Goal: Task Accomplishment & Management: Use online tool/utility

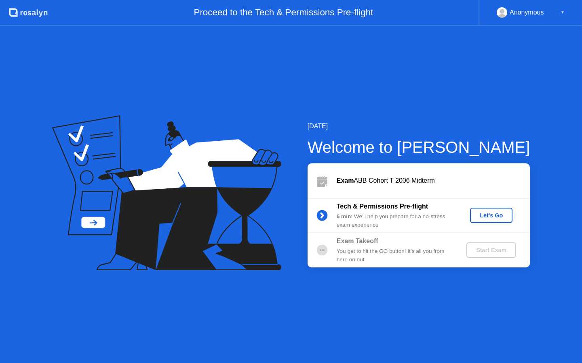
click at [495, 214] on div "Let's Go" at bounding box center [491, 215] width 36 height 6
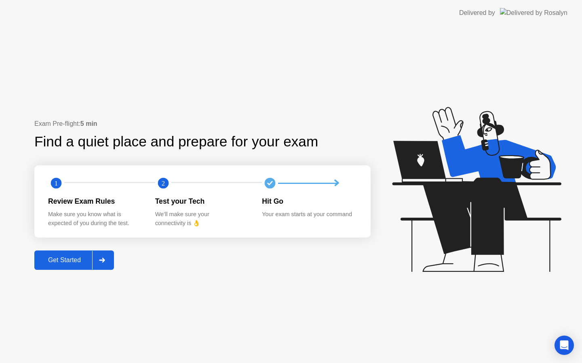
click at [71, 259] on div "Get Started" at bounding box center [64, 260] width 55 height 7
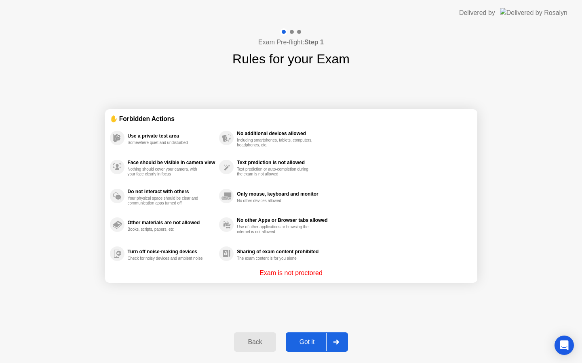
click at [305, 344] on div "Got it" at bounding box center [307, 342] width 38 height 7
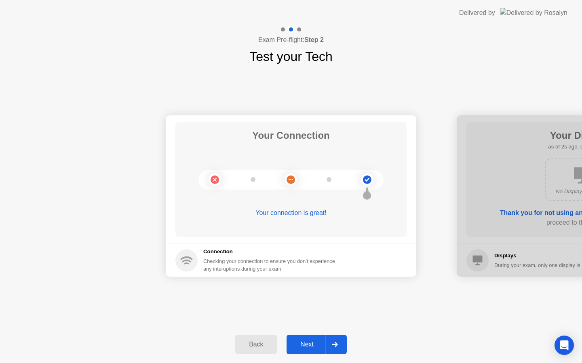
click at [318, 347] on div "Next" at bounding box center [307, 344] width 36 height 7
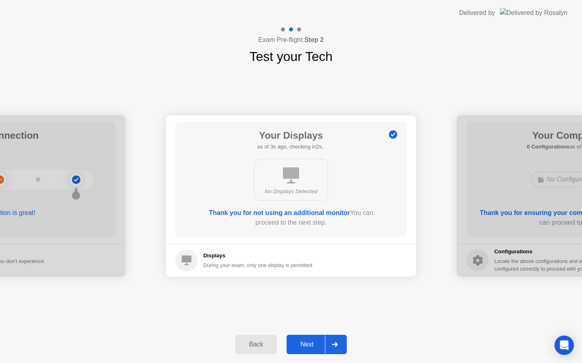
click at [318, 347] on div "Next" at bounding box center [307, 344] width 36 height 7
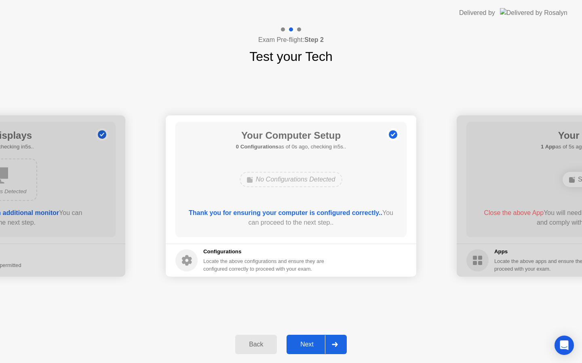
click at [318, 345] on div "Next" at bounding box center [307, 344] width 36 height 7
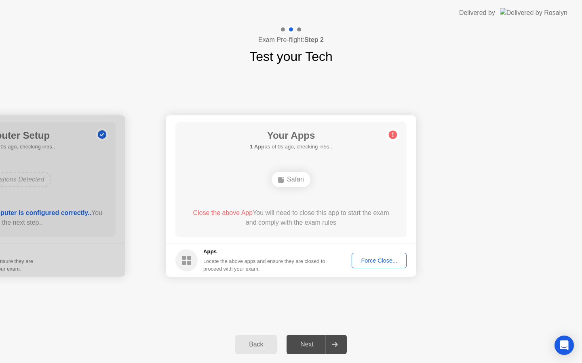
click at [375, 258] on div "Force Close..." at bounding box center [378, 261] width 49 height 6
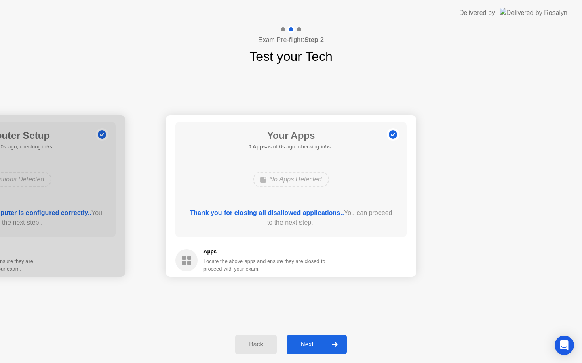
click at [321, 341] on div "Next" at bounding box center [307, 344] width 36 height 7
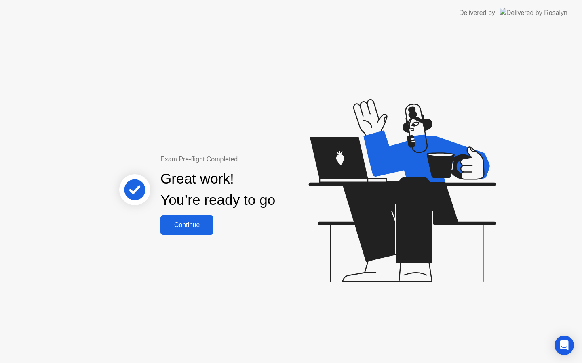
click at [200, 227] on div "Continue" at bounding box center [187, 225] width 48 height 7
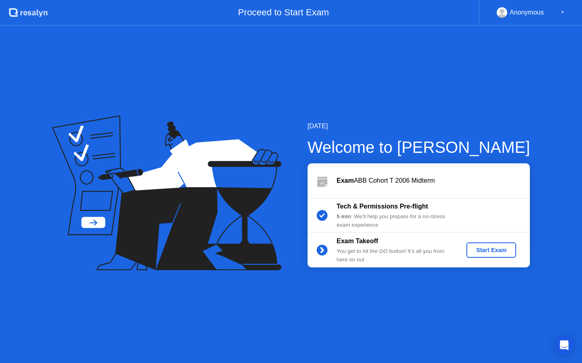
click at [502, 252] on div "Start Exam" at bounding box center [490, 250] width 43 height 6
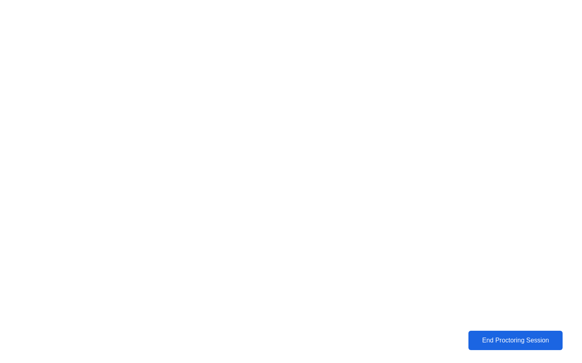
click at [537, 337] on div "End Proctoring Session" at bounding box center [515, 340] width 90 height 7
